Goal: Ask a question: Seek information or help from site administrators or community

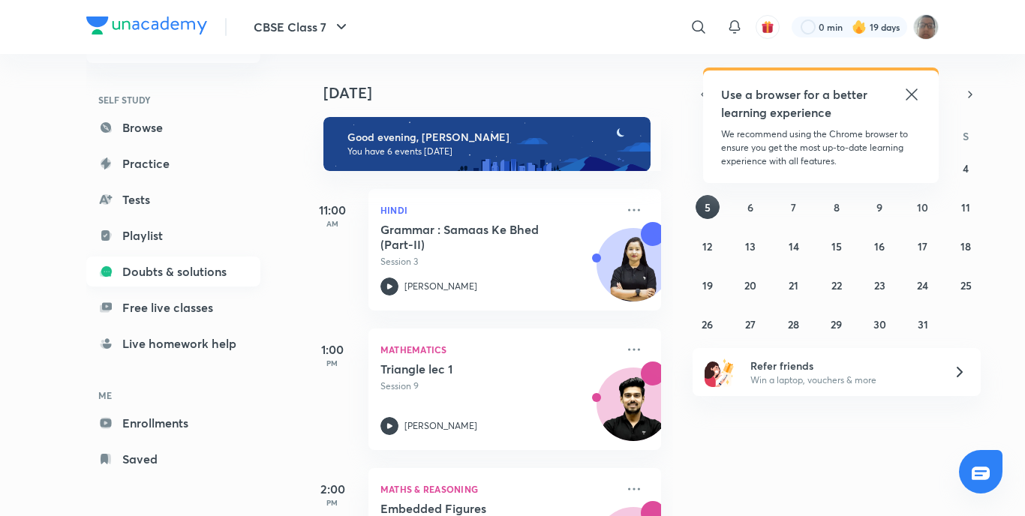
click at [217, 266] on link "Doubts & solutions" at bounding box center [173, 272] width 174 height 30
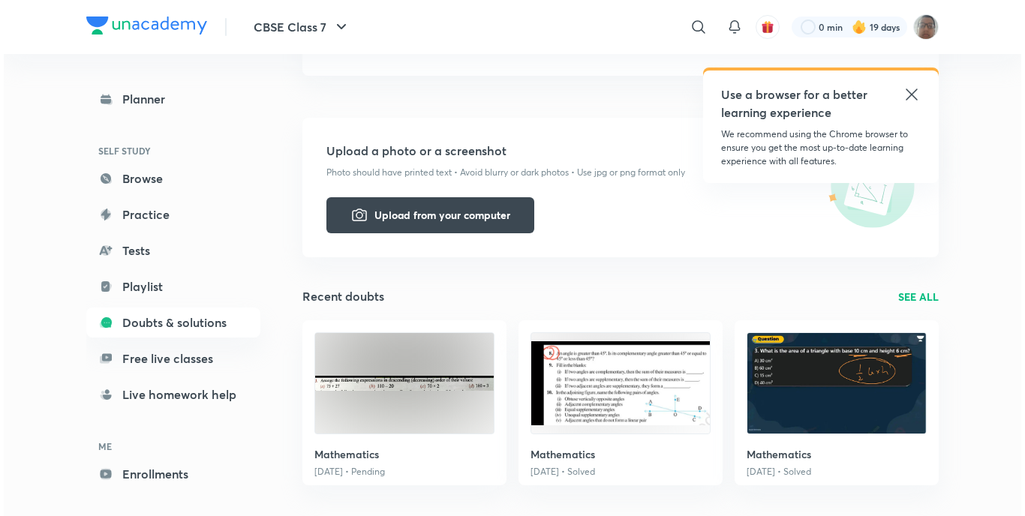
scroll to position [375, 0]
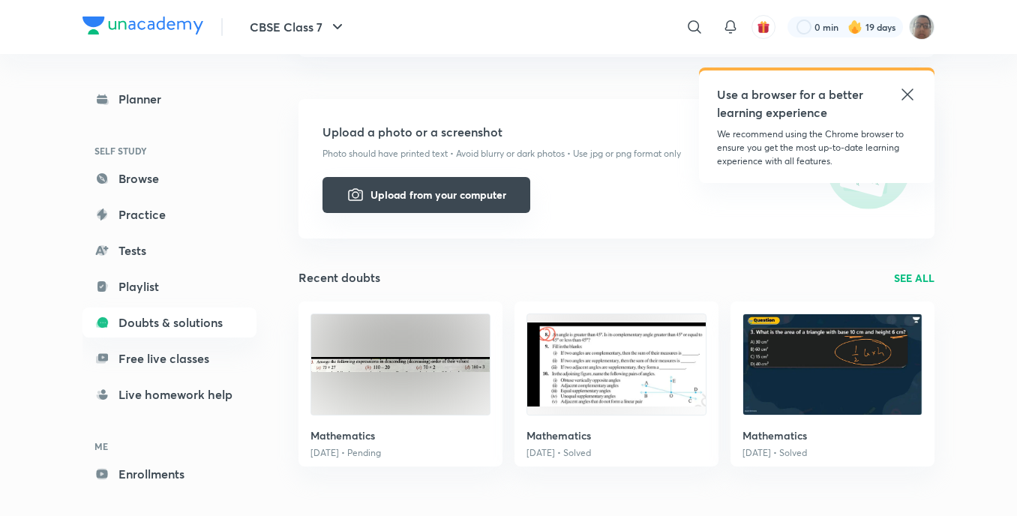
click at [467, 197] on button "Upload from your computer" at bounding box center [427, 195] width 208 height 36
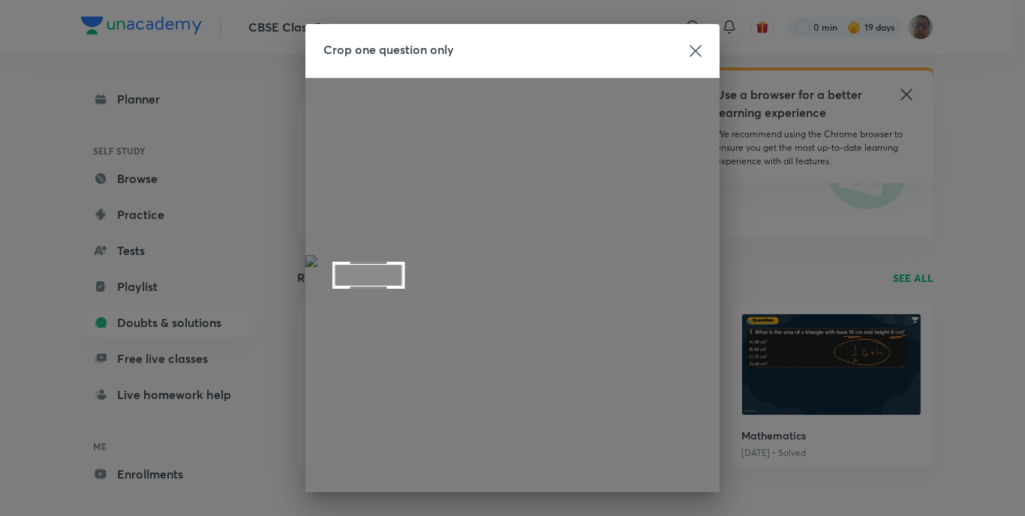
click at [393, 288] on div at bounding box center [512, 285] width 414 height 414
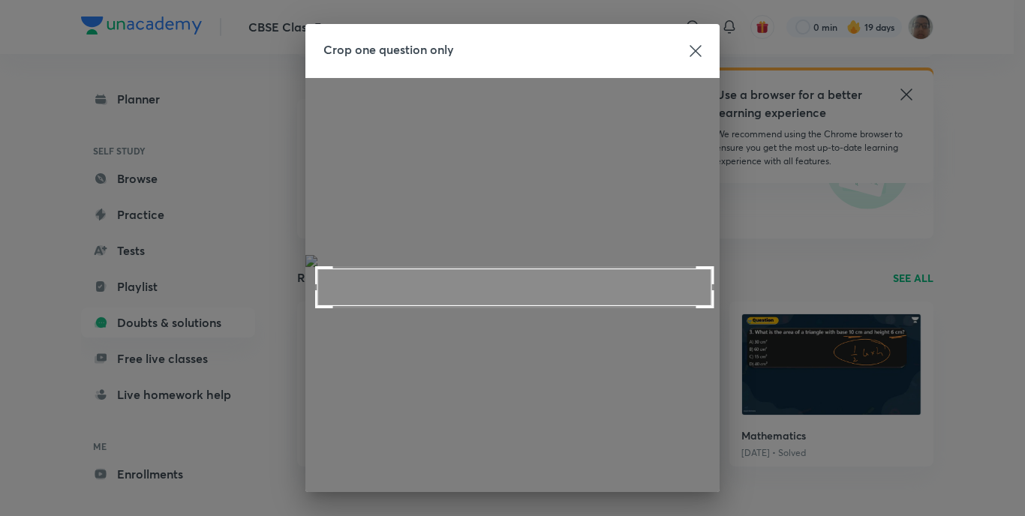
click at [707, 308] on div at bounding box center [512, 285] width 414 height 414
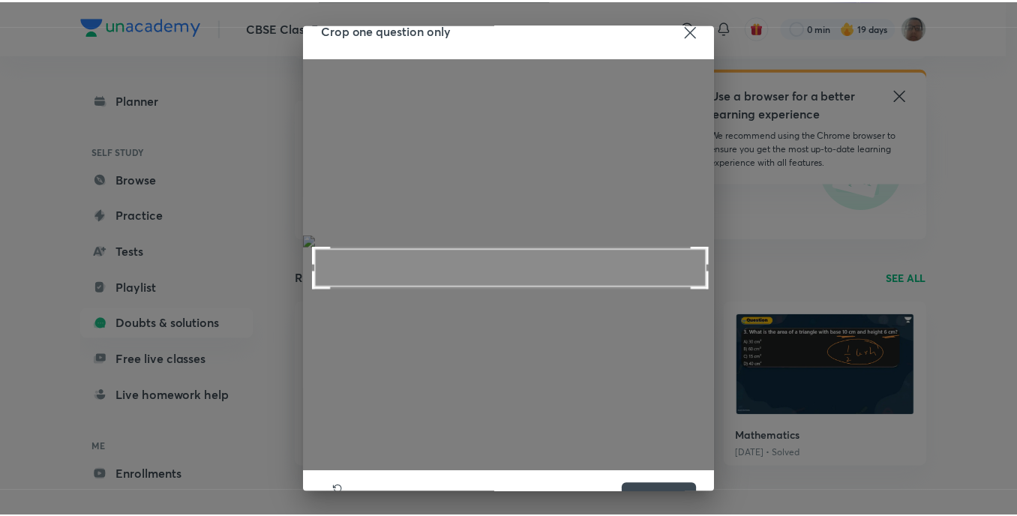
scroll to position [54, 0]
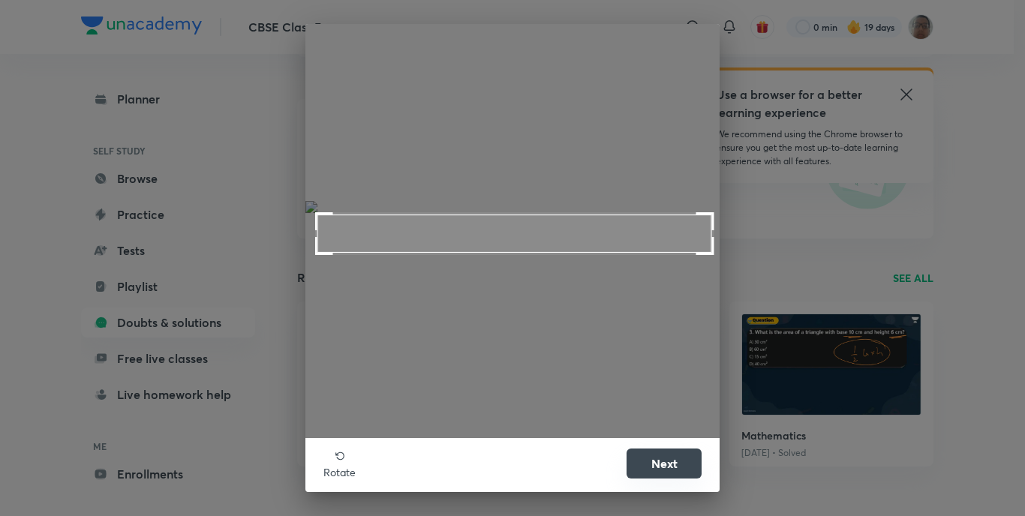
click at [661, 470] on button "Next" at bounding box center [663, 464] width 75 height 30
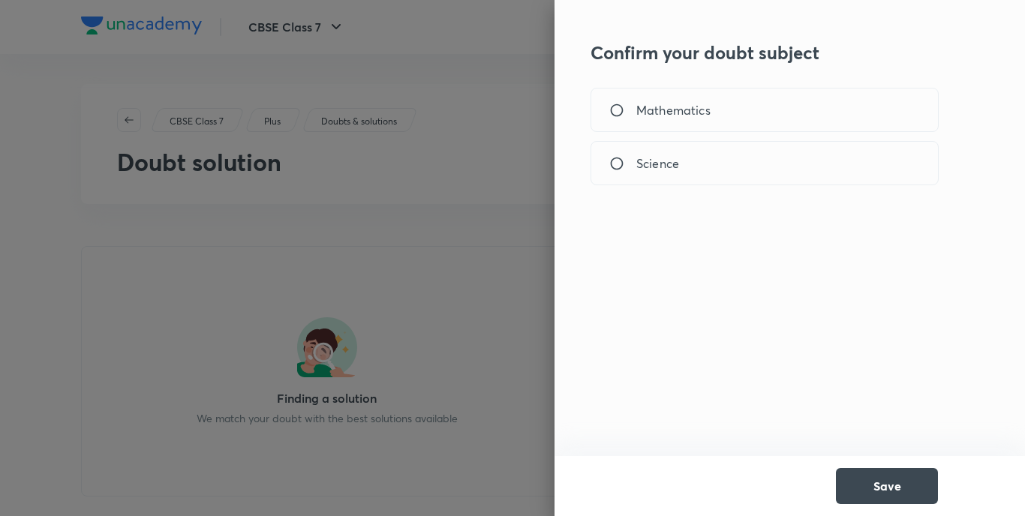
click at [614, 100] on div "Mathematics" at bounding box center [764, 110] width 348 height 44
radio input "true"
click at [903, 485] on button "Save" at bounding box center [887, 485] width 102 height 36
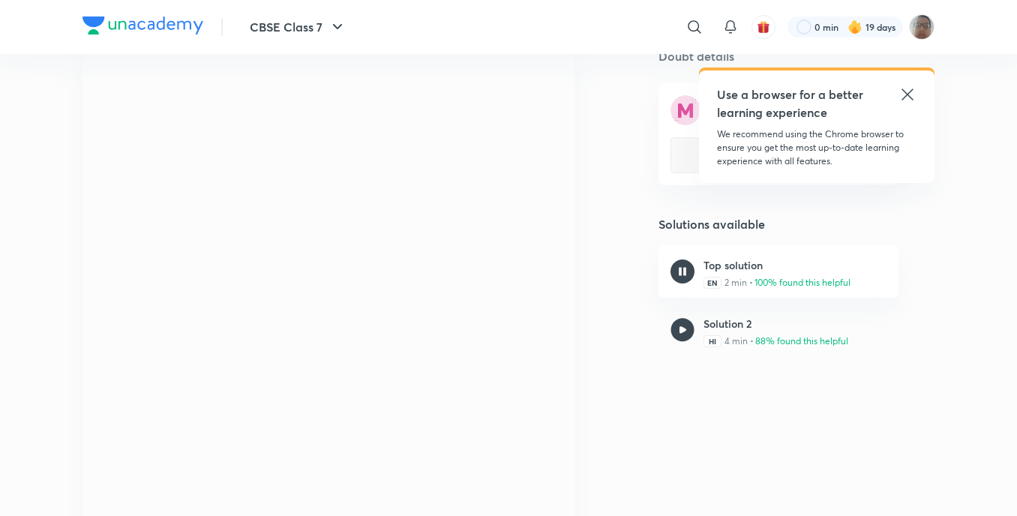
scroll to position [225, 0]
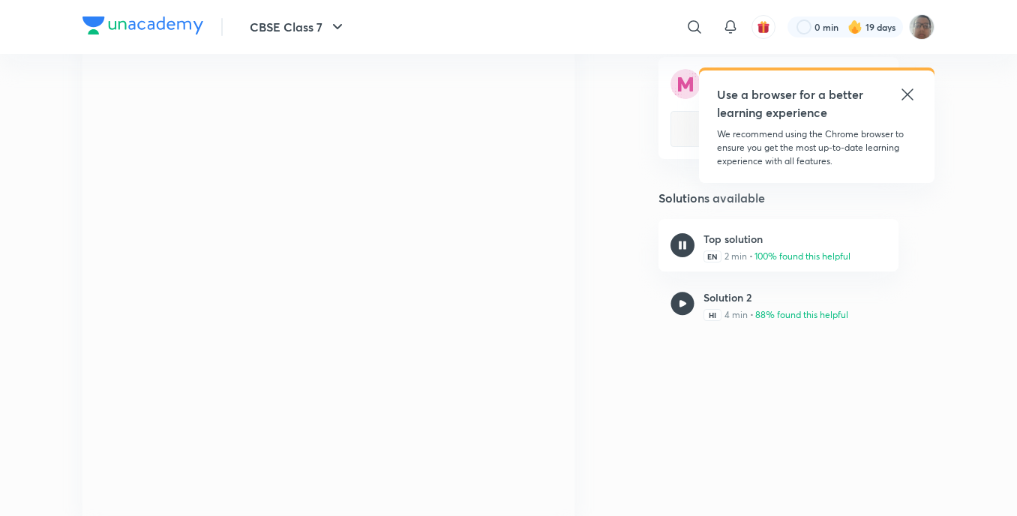
click at [913, 98] on icon at bounding box center [908, 95] width 18 height 18
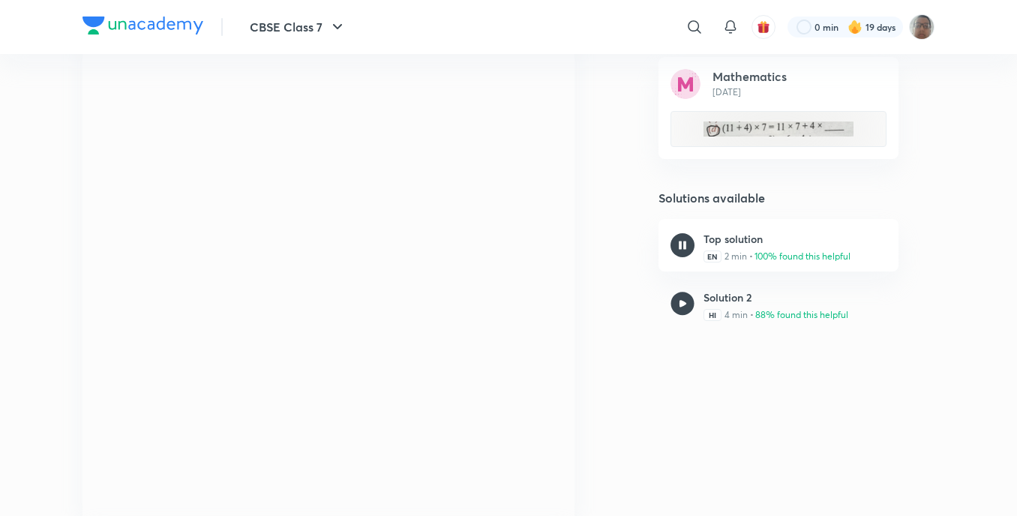
drag, startPoint x: 684, startPoint y: 299, endPoint x: 659, endPoint y: 304, distance: 26.0
click at [680, 299] on img at bounding box center [683, 304] width 24 height 24
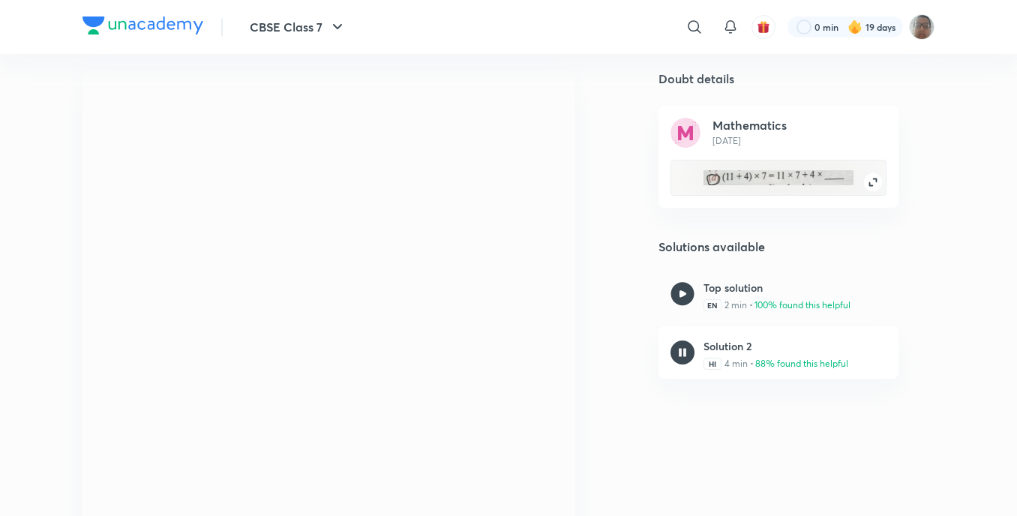
scroll to position [150, 0]
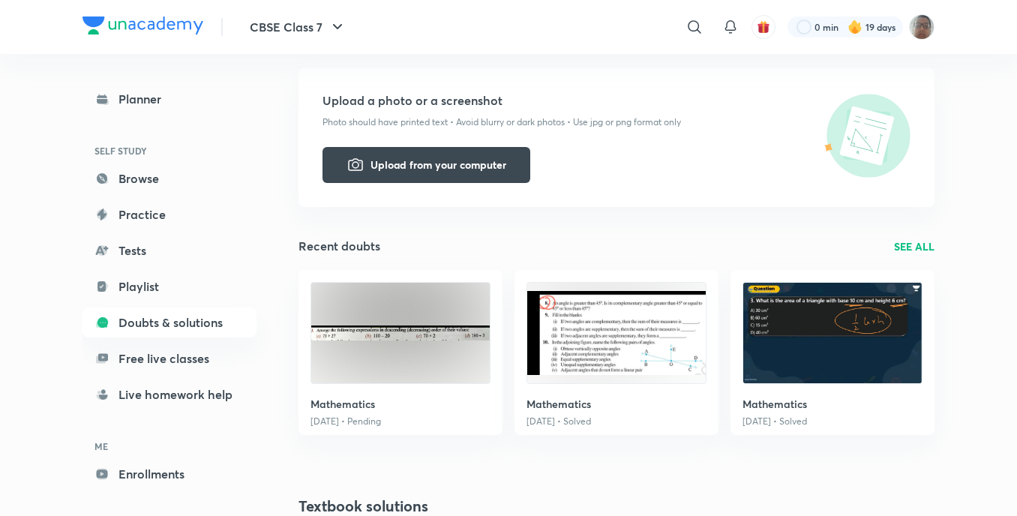
scroll to position [450, 0]
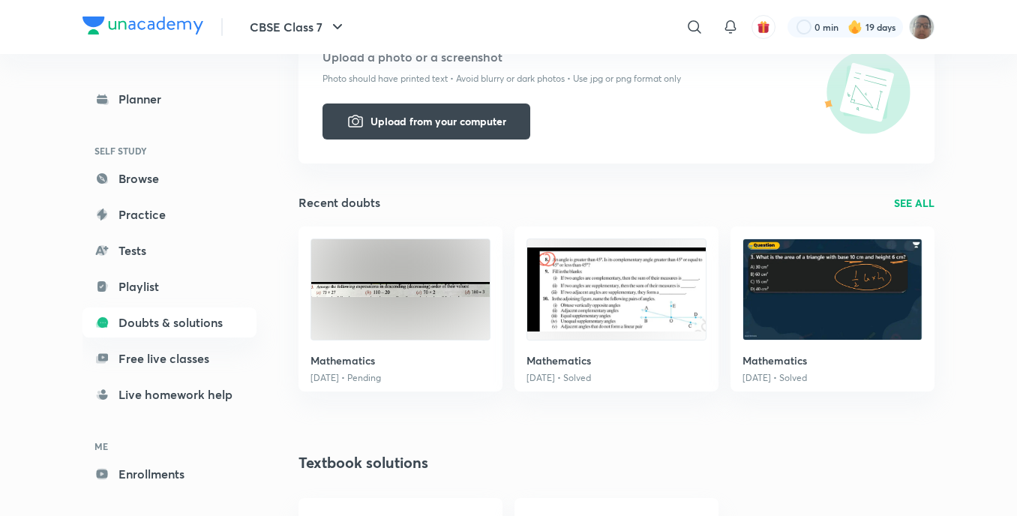
click at [395, 369] on div "Mathematics [DATE] • Pending" at bounding box center [401, 309] width 204 height 165
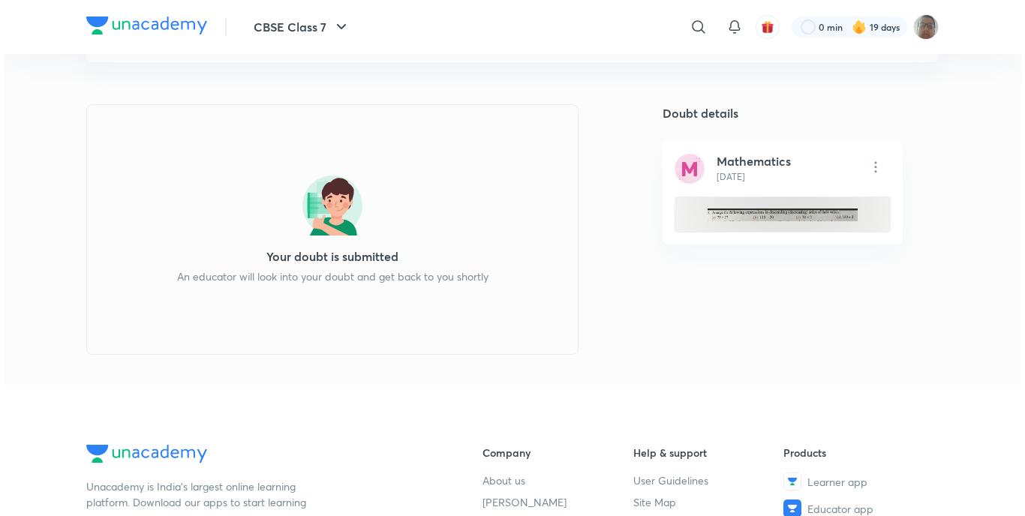
scroll to position [75, 0]
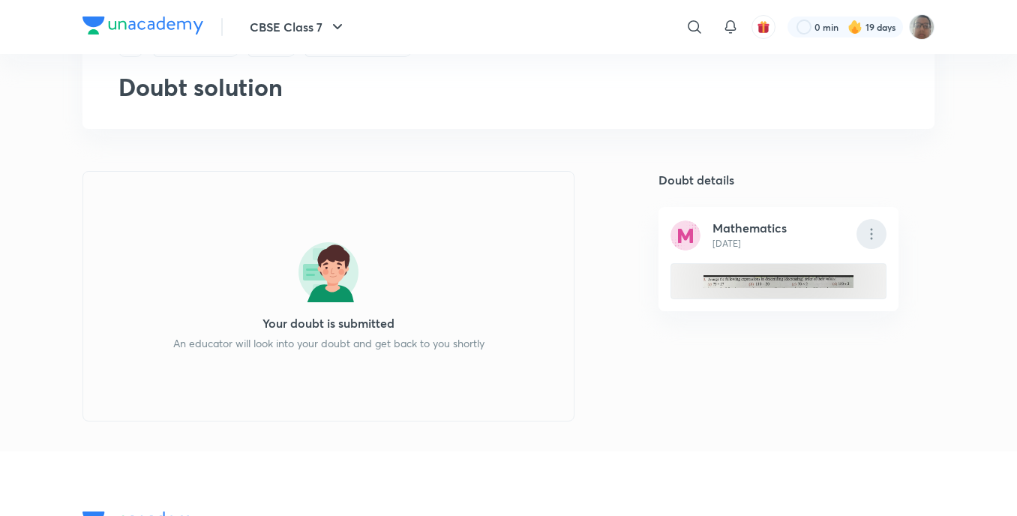
click at [869, 238] on img at bounding box center [872, 234] width 30 height 30
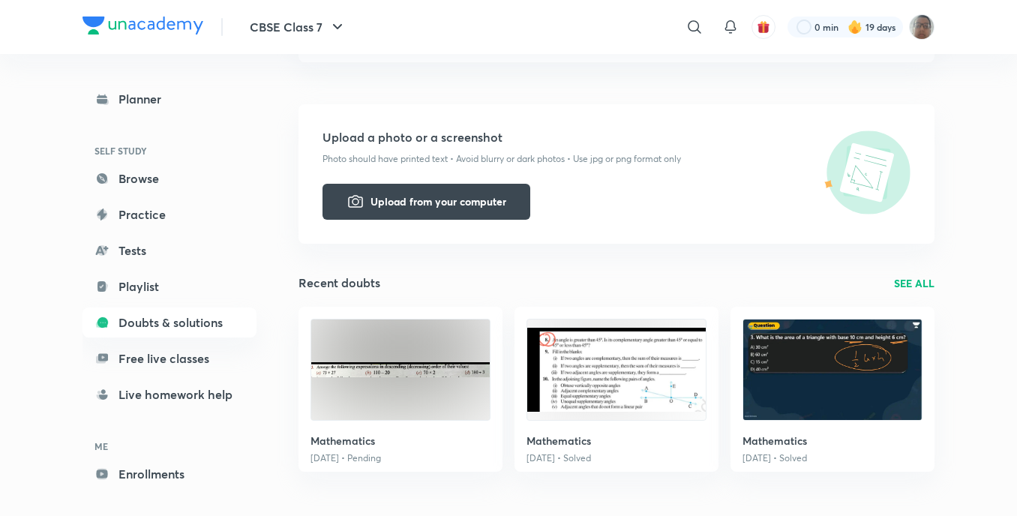
scroll to position [450, 0]
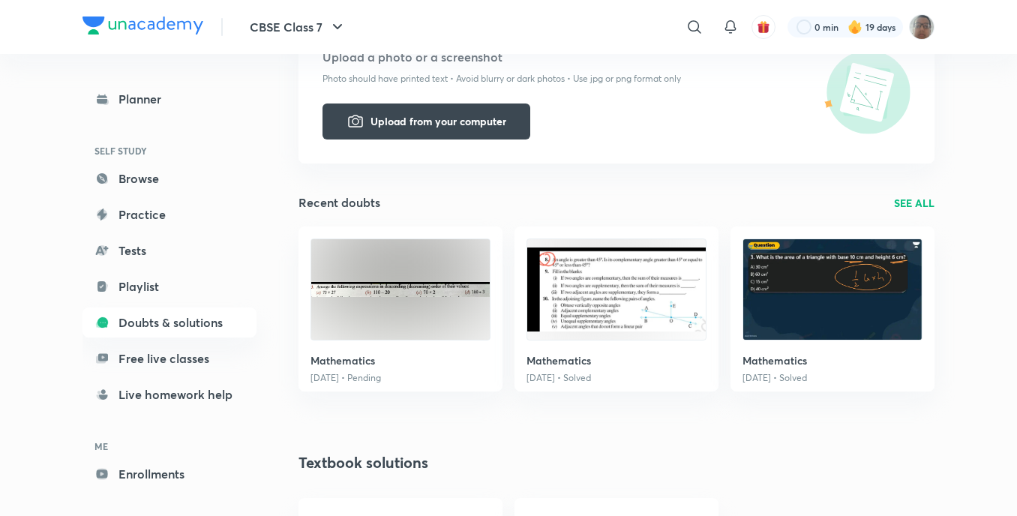
click at [629, 353] on h6 "Mathematics" at bounding box center [617, 361] width 180 height 16
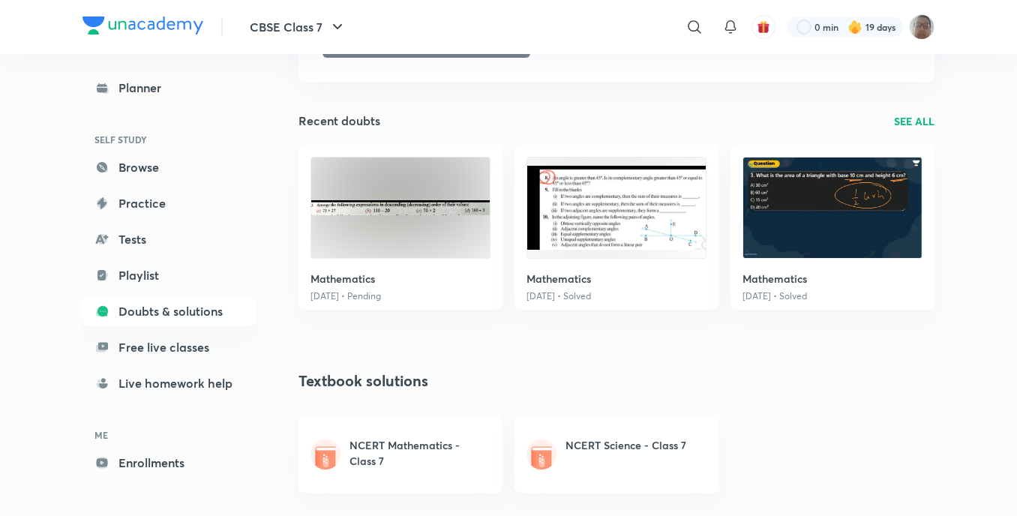
scroll to position [536, 0]
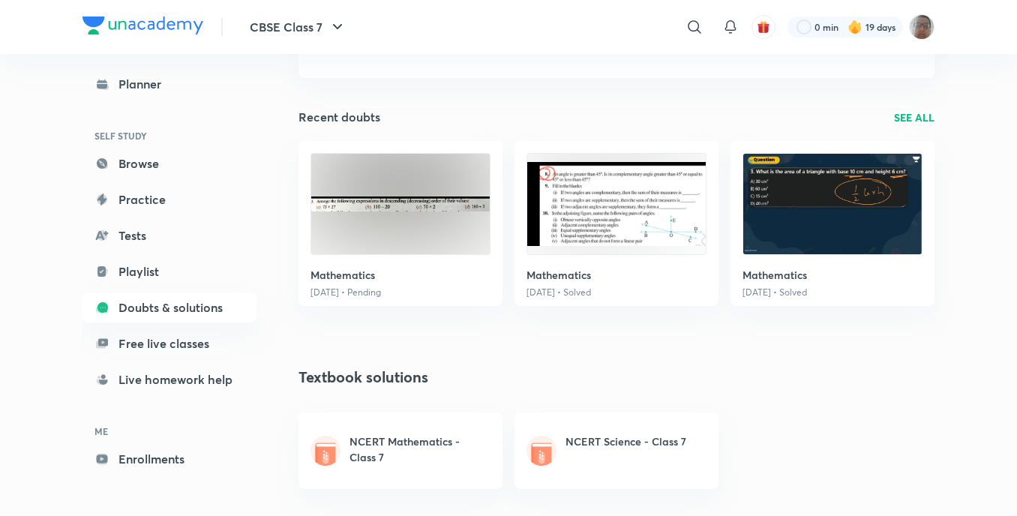
click at [927, 117] on link "SEE ALL" at bounding box center [914, 118] width 41 height 16
click at [905, 125] on link "SEE ALL" at bounding box center [914, 118] width 41 height 16
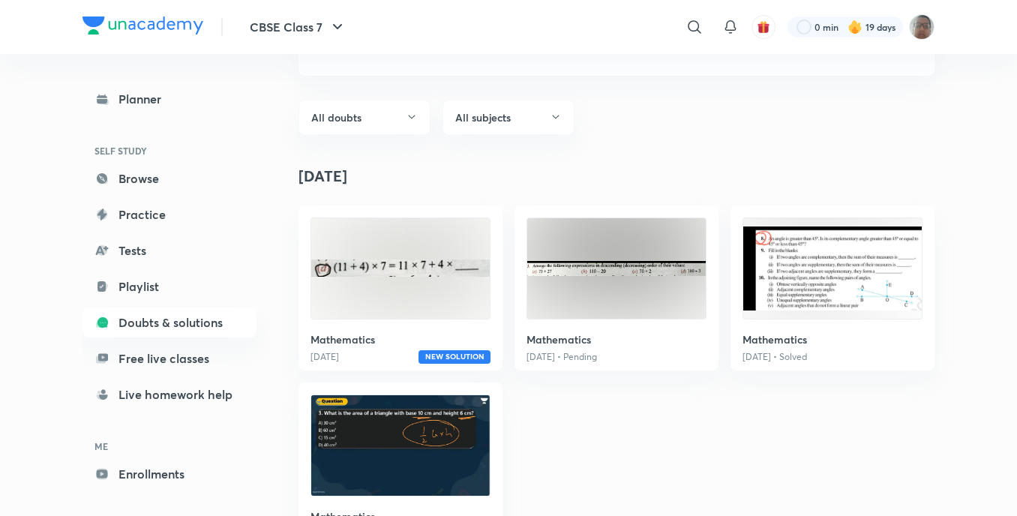
scroll to position [126, 0]
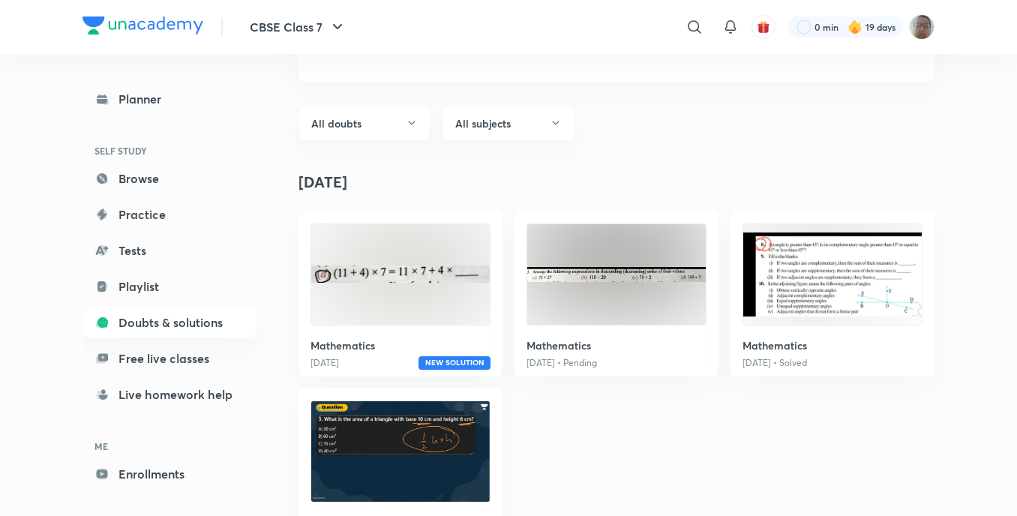
click at [452, 348] on h6 "Mathematics" at bounding box center [401, 346] width 180 height 16
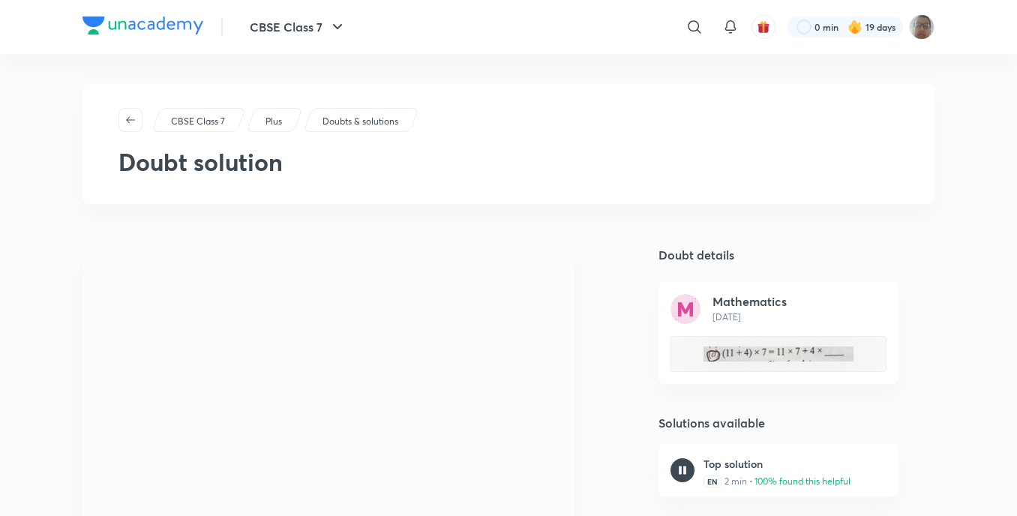
scroll to position [225, 0]
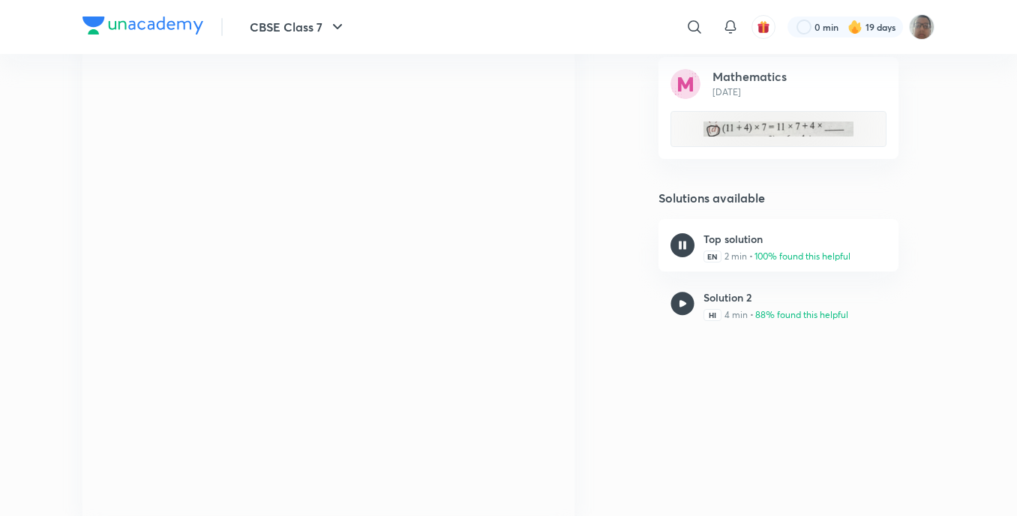
click at [701, 299] on div "Solution 2 HI 4 min • 88% found this helpful" at bounding box center [779, 304] width 240 height 53
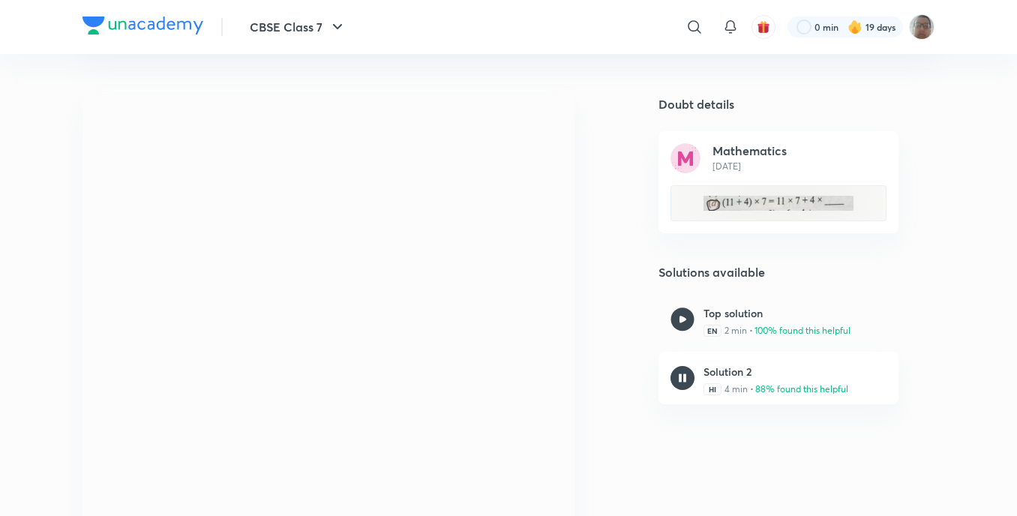
scroll to position [150, 0]
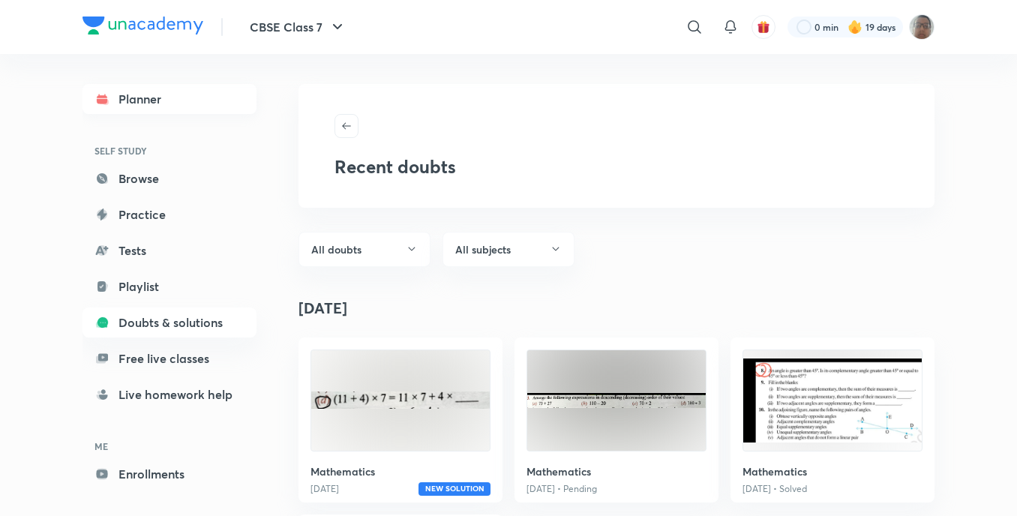
click at [184, 95] on link "Planner" at bounding box center [170, 99] width 174 height 30
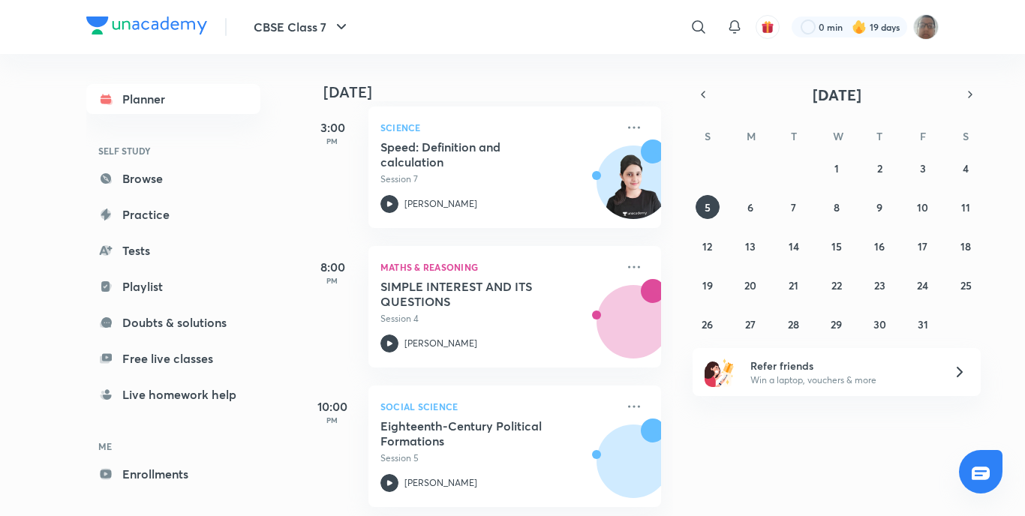
scroll to position [515, 0]
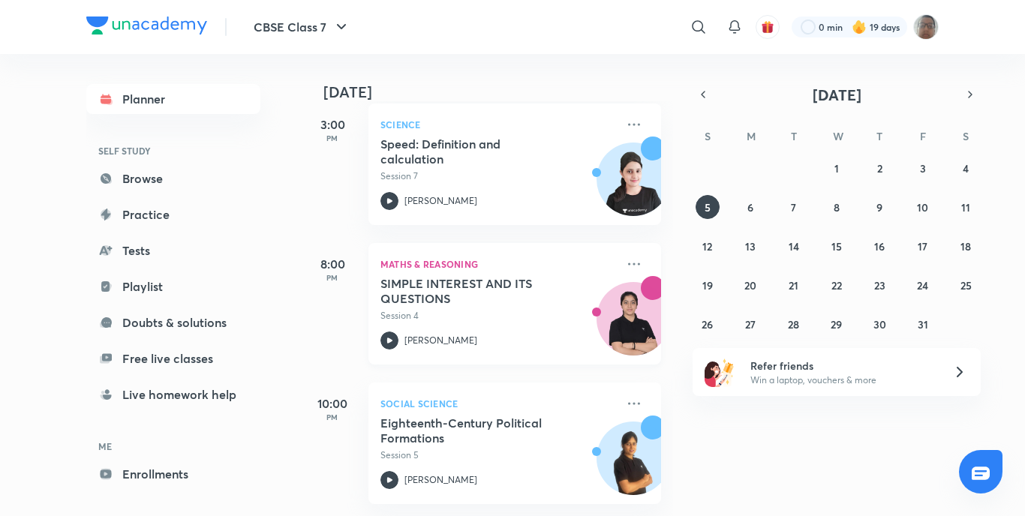
click at [386, 332] on icon at bounding box center [389, 341] width 18 height 18
